Goal: Download file/media

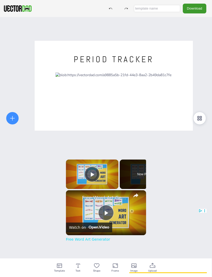
click at [202, 211] on icon at bounding box center [204, 211] width 4 height 4
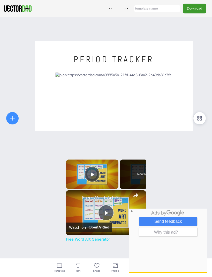
click at [132, 212] on div "X" at bounding box center [131, 211] width 4 height 4
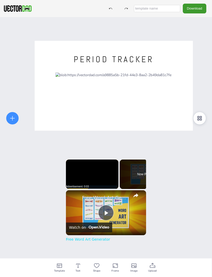
click at [183, 102] on div at bounding box center [114, 143] width 158 height 204
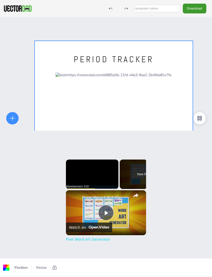
click at [177, 74] on div at bounding box center [114, 143] width 158 height 204
click at [196, 7] on button "Download" at bounding box center [193, 9] width 23 height 10
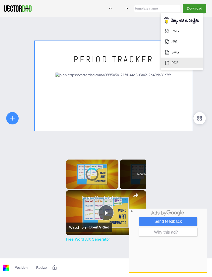
click at [181, 61] on li "PDF" at bounding box center [181, 63] width 42 height 11
